Goal: Information Seeking & Learning: Learn about a topic

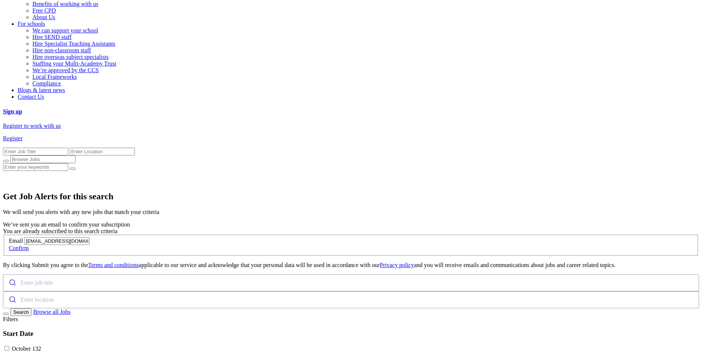
scroll to position [938, 0]
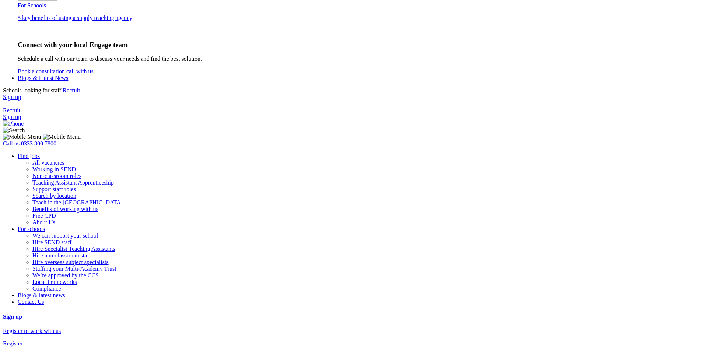
scroll to position [921, 0]
